Goal: Task Accomplishment & Management: Manage account settings

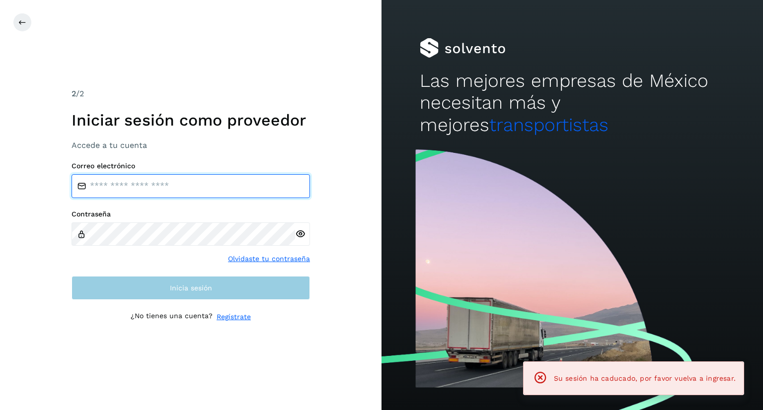
type input "**********"
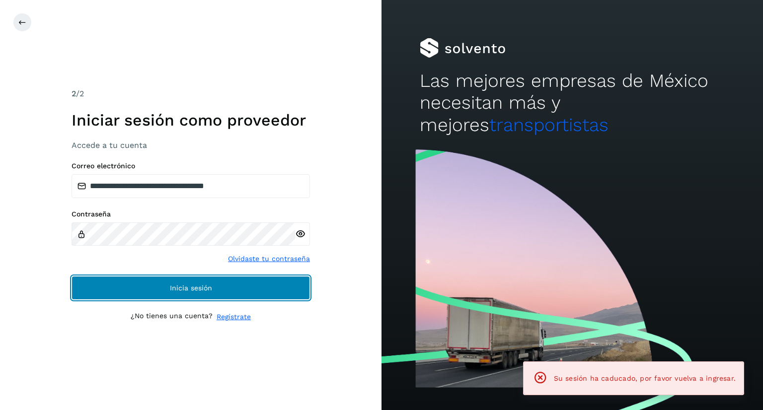
click at [123, 293] on button "Inicia sesión" at bounding box center [191, 288] width 238 height 24
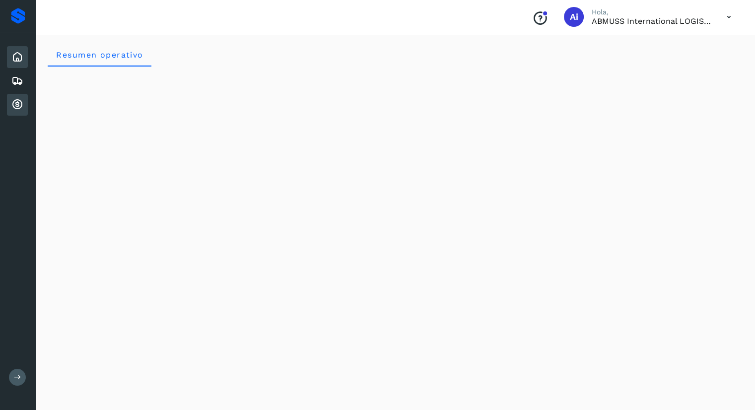
click at [21, 99] on div "Cuentas por cobrar" at bounding box center [17, 105] width 21 height 22
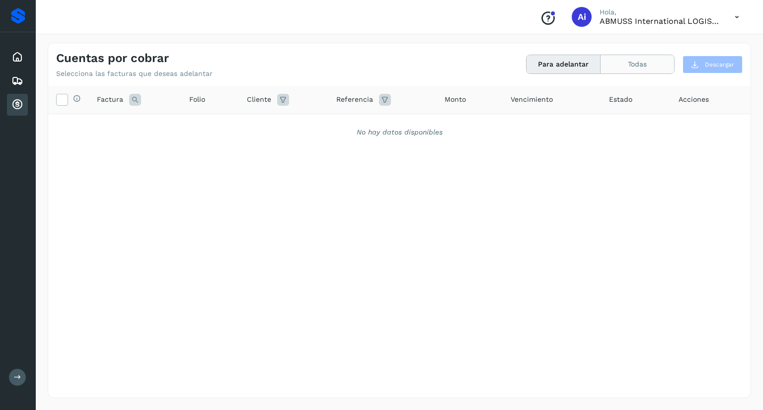
click at [639, 67] on button "Todas" at bounding box center [636, 64] width 73 height 18
